Goal: Information Seeking & Learning: Learn about a topic

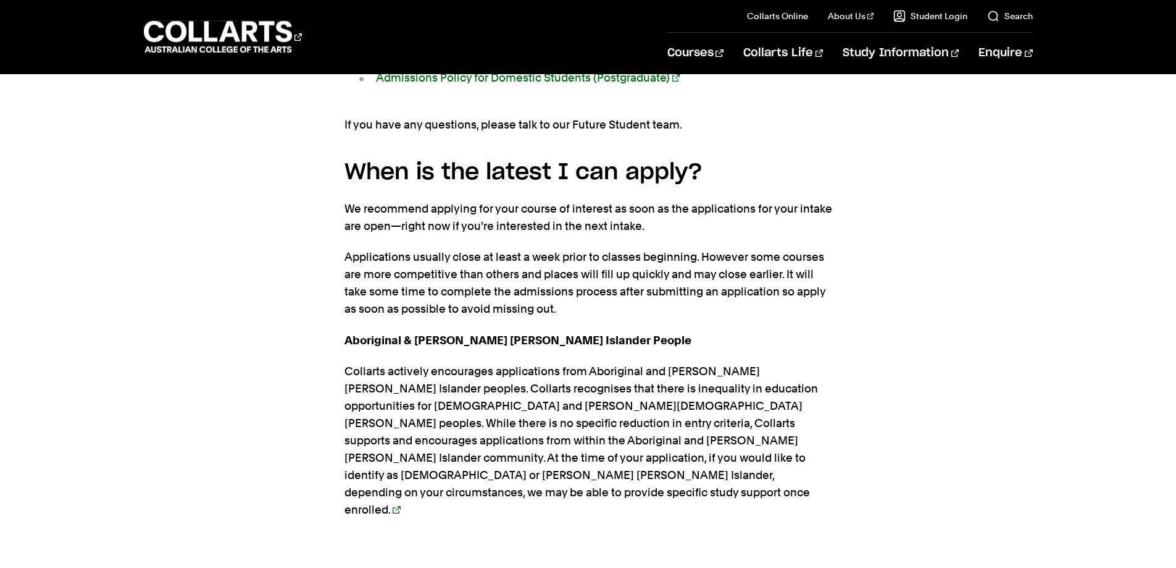
scroll to position [2168, 0]
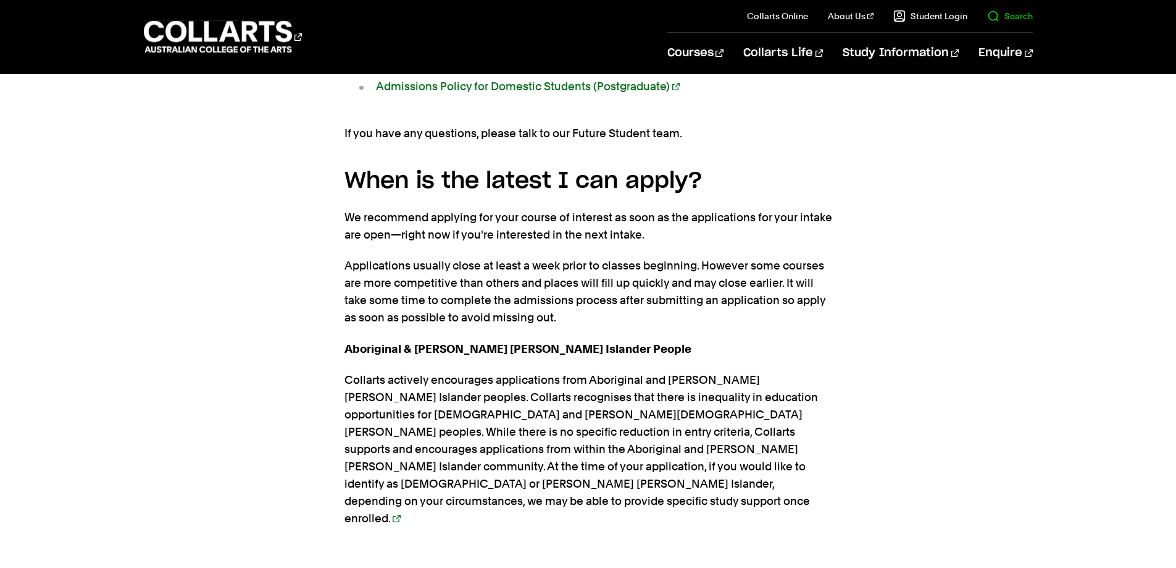
click at [1013, 16] on link "Search" at bounding box center [1010, 16] width 46 height 12
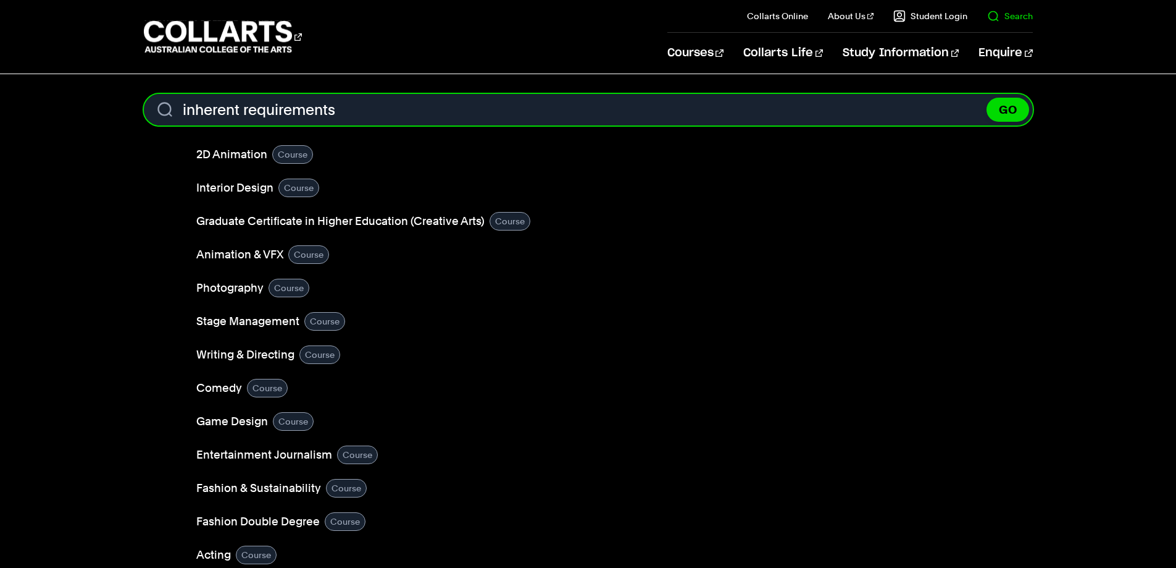
type input "inherent requirements"
click at [987, 98] on button "GO" at bounding box center [1008, 110] width 43 height 24
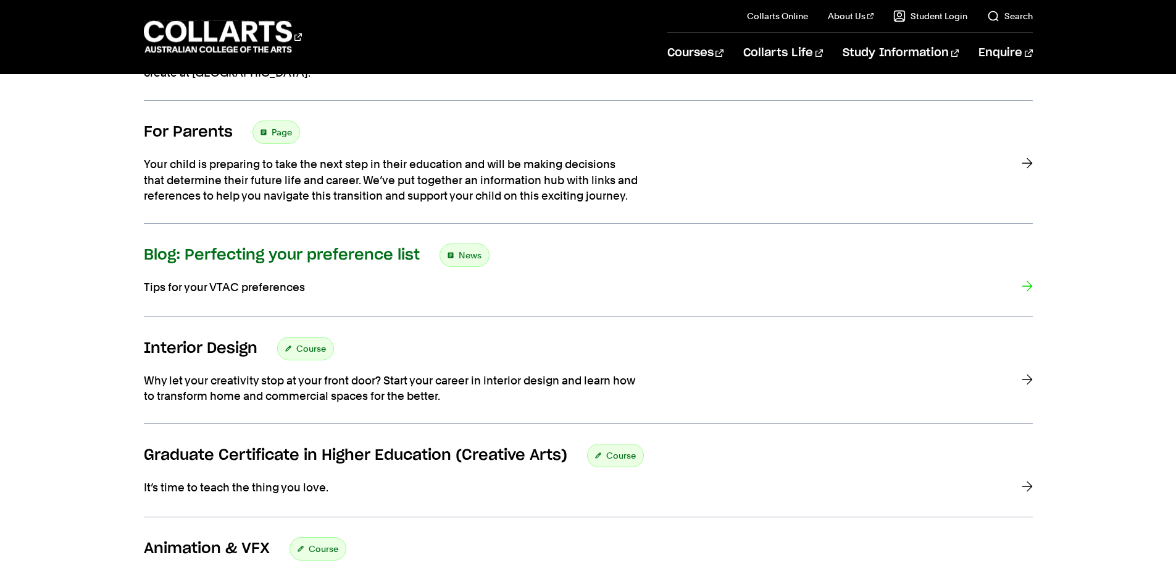
scroll to position [329, 0]
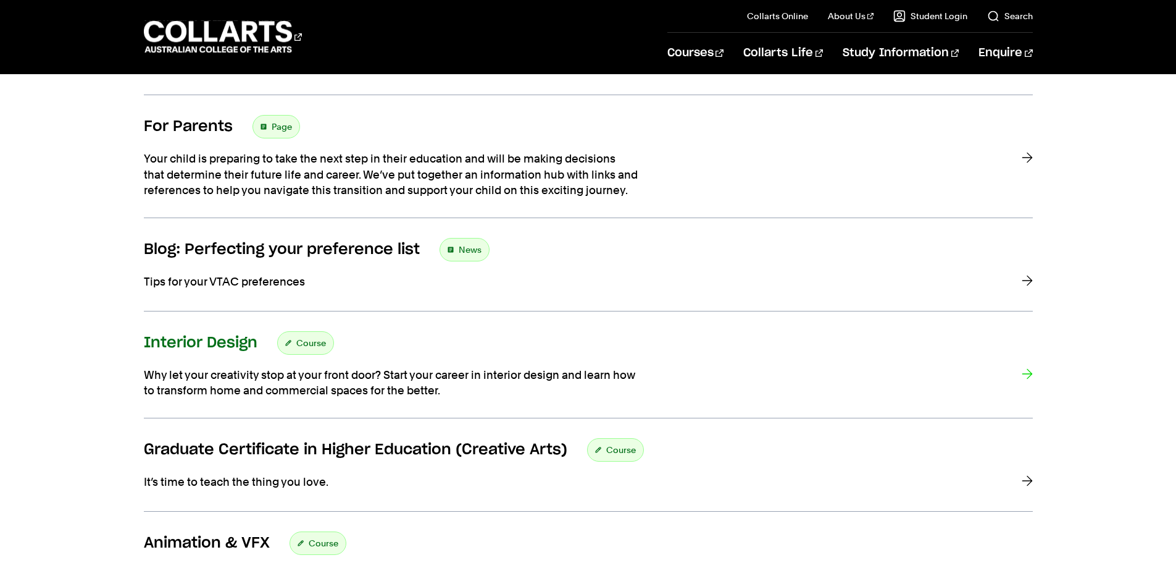
click at [456, 342] on div "Interior Design Course" at bounding box center [588, 342] width 889 height 23
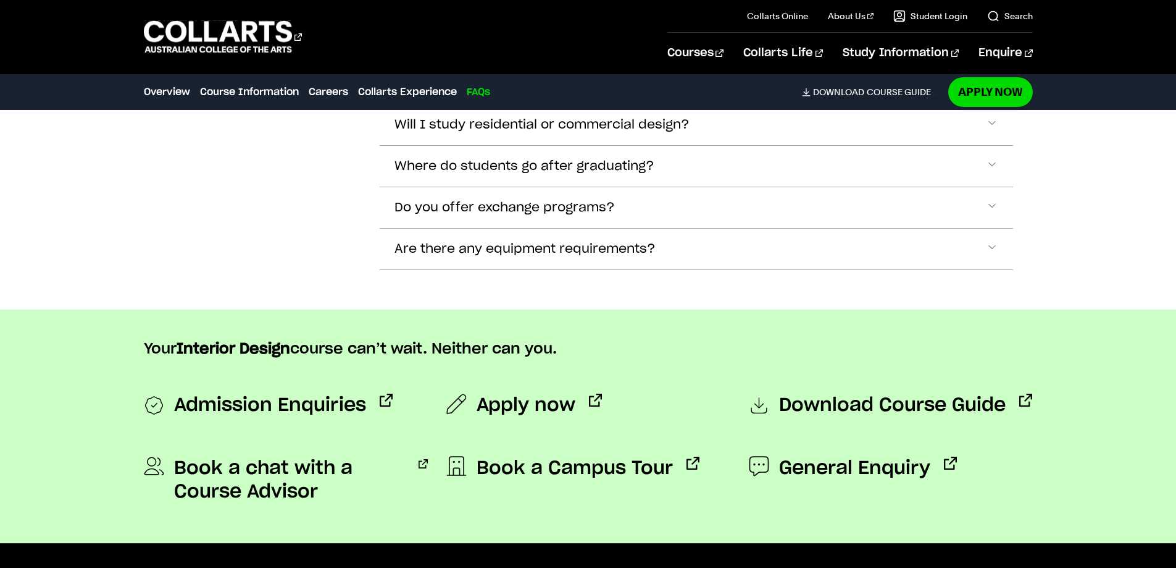
scroll to position [4877, 0]
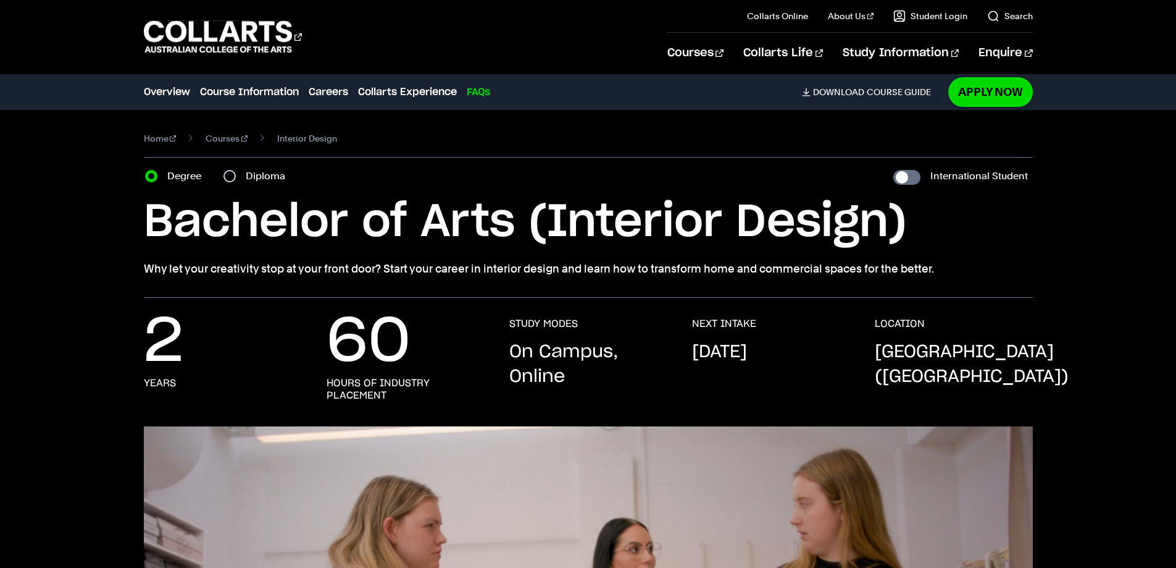
scroll to position [4877, 0]
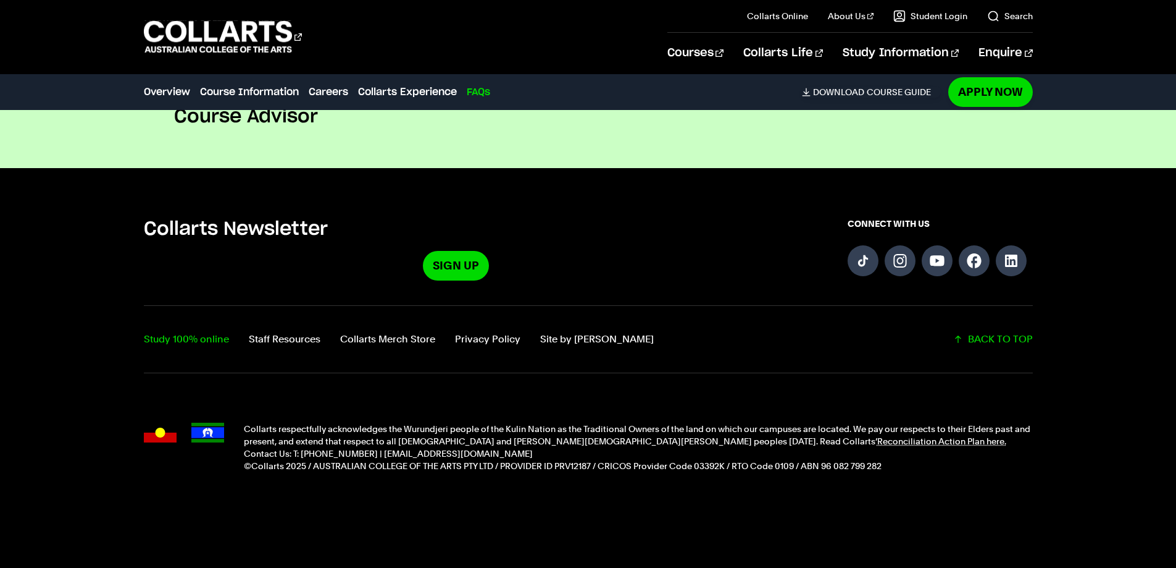
click at [198, 332] on link "Study 100% online" at bounding box center [186, 338] width 85 height 17
click at [294, 331] on link "Staff Resources" at bounding box center [285, 338] width 72 height 17
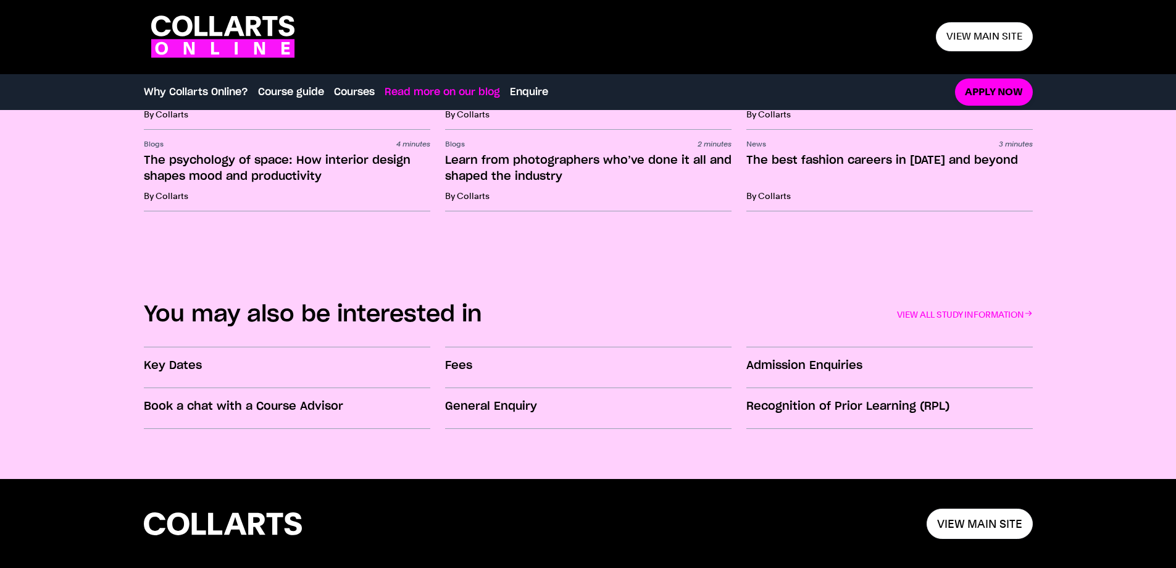
scroll to position [2025, 0]
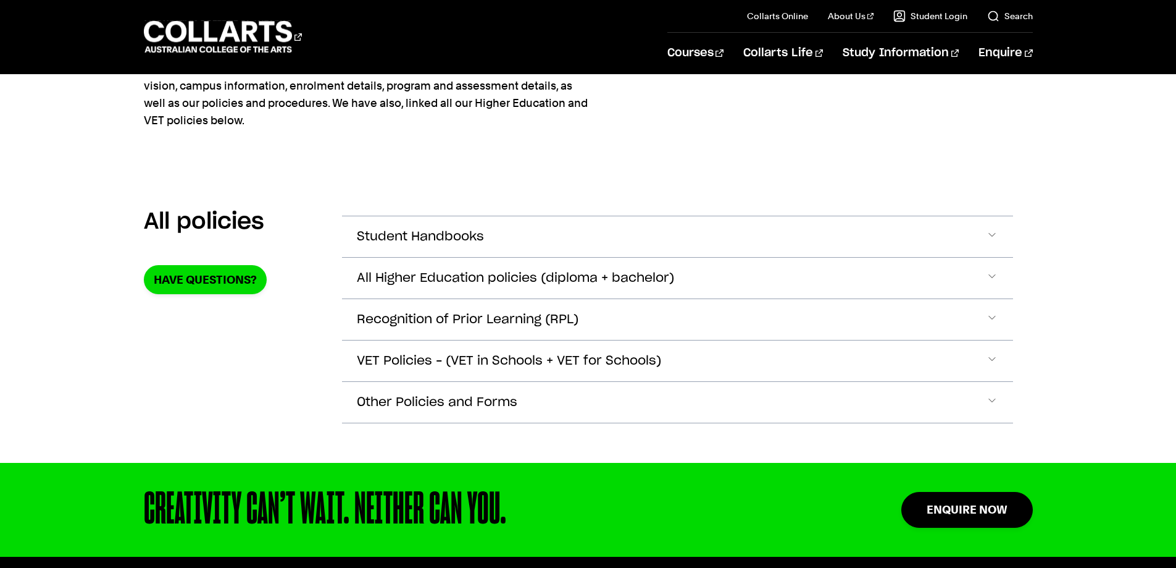
scroll to position [82, 0]
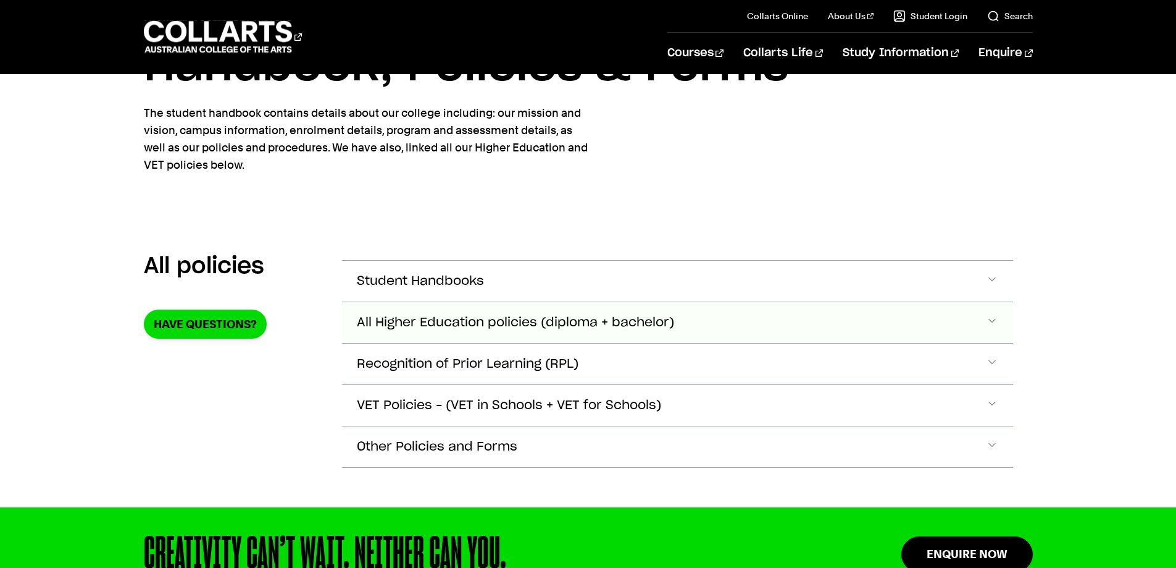
click at [539, 316] on span "All Higher Education policies (diploma + bachelor)" at bounding box center [515, 323] width 317 height 14
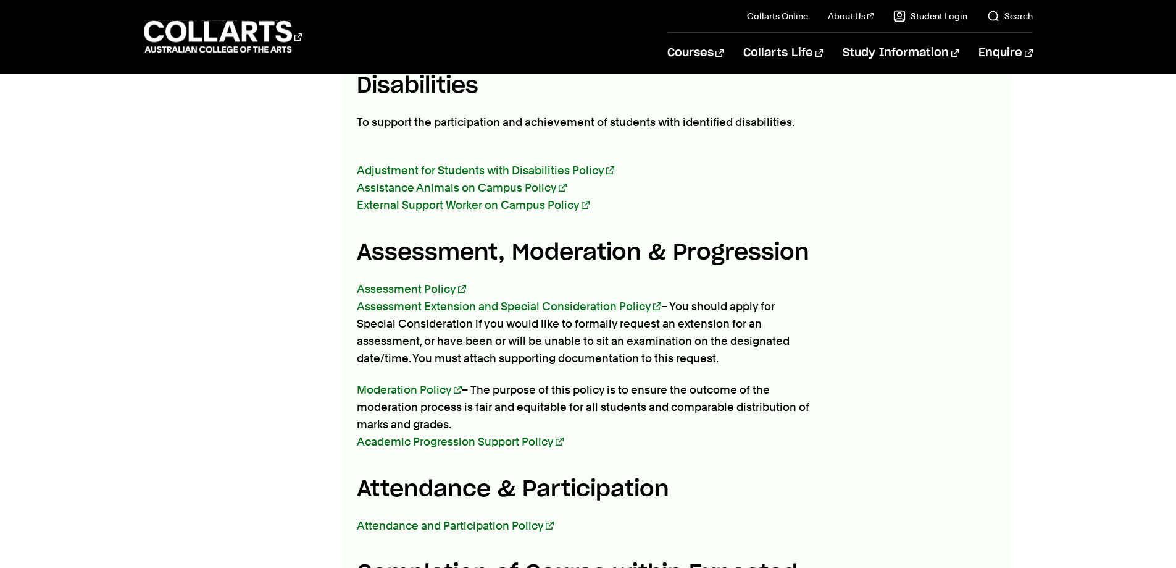
scroll to position [1755, 0]
